Goal: Task Accomplishment & Management: Use online tool/utility

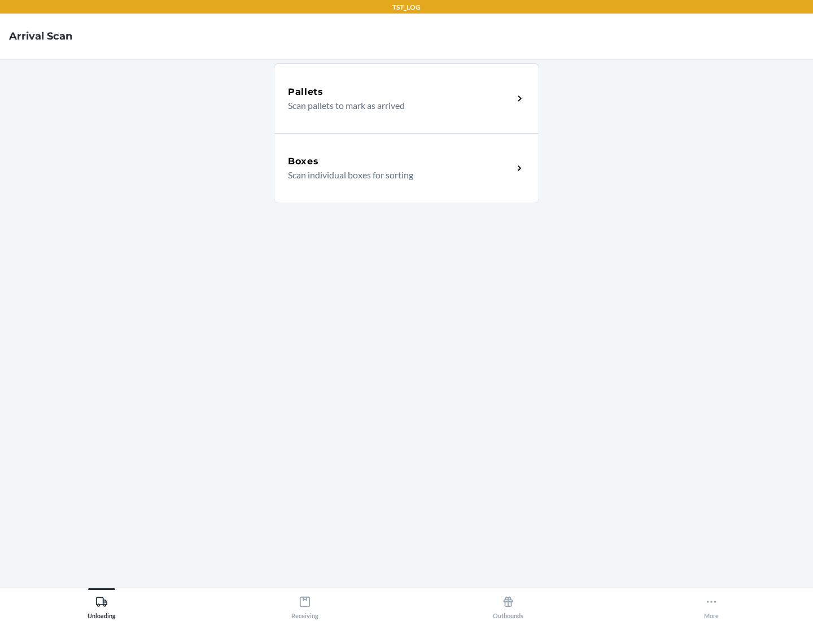
click at [400, 162] on div "Boxes" at bounding box center [400, 162] width 225 height 14
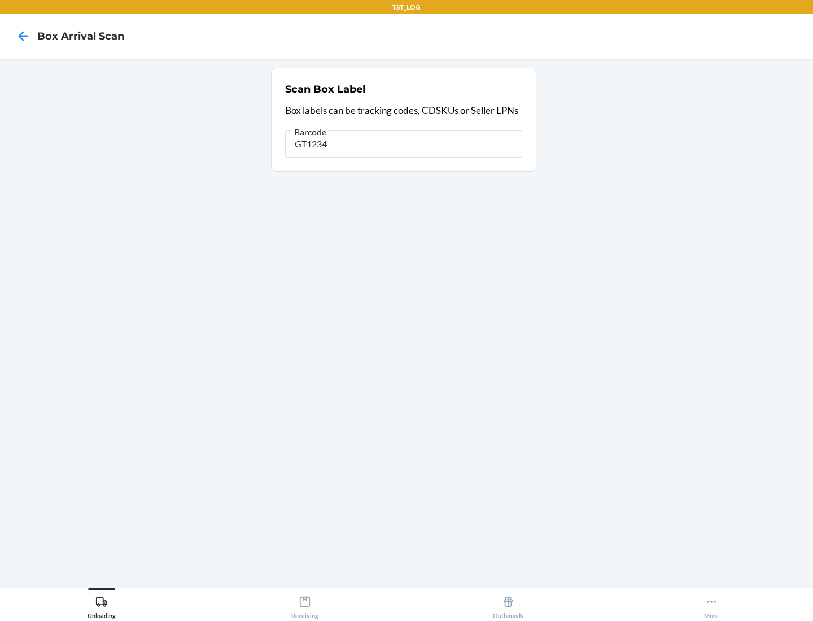
type input "GT1234"
